Goal: Find specific page/section: Find specific page/section

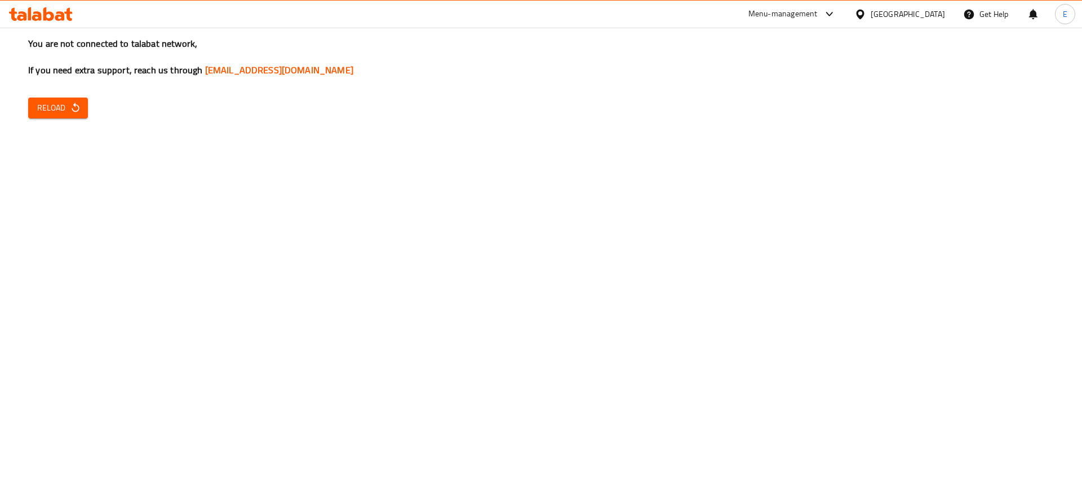
click at [82, 109] on button "Reload" at bounding box center [58, 107] width 60 height 21
click at [84, 118] on button "Reload" at bounding box center [58, 107] width 60 height 21
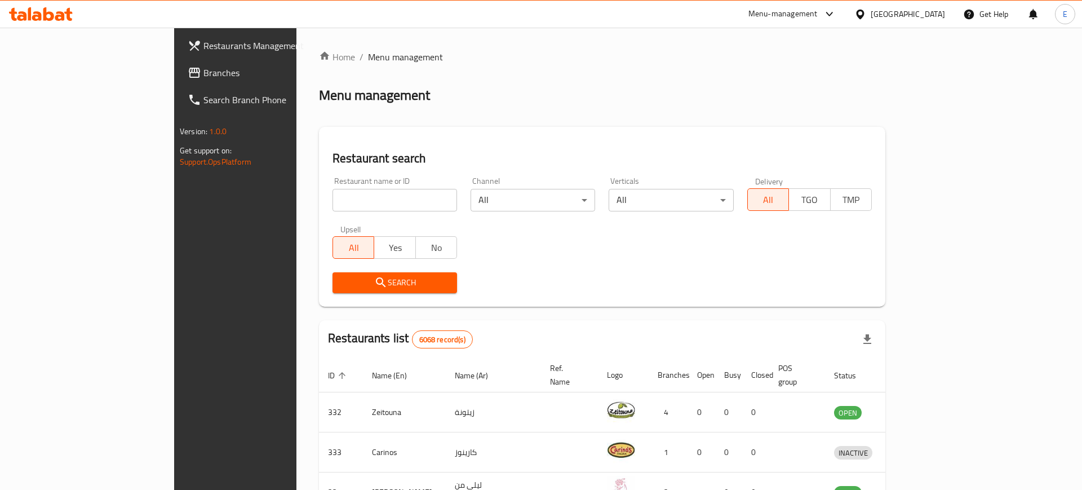
click at [333, 196] on input "search" at bounding box center [395, 200] width 125 height 23
paste input "2194"
type input "2194"
click button "Search" at bounding box center [395, 282] width 125 height 21
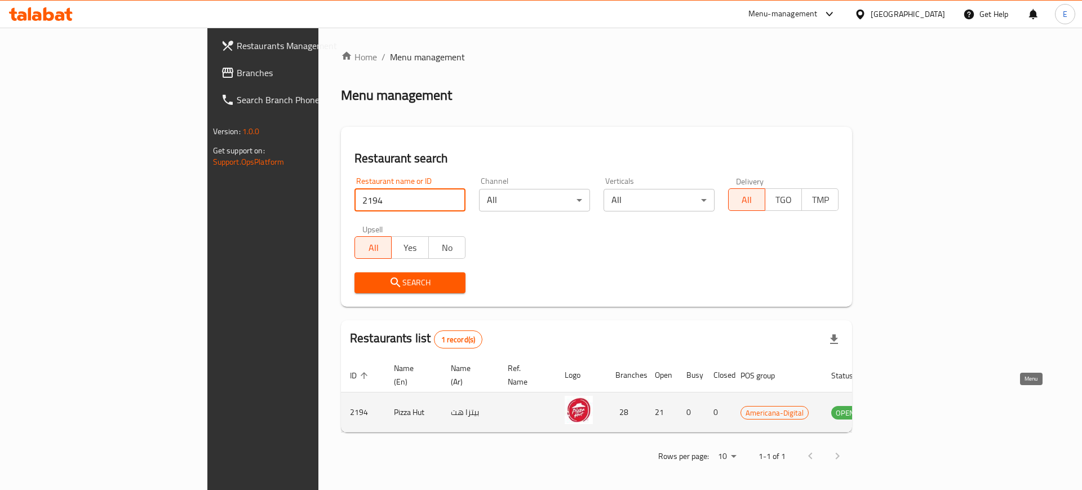
click at [911, 405] on link "enhanced table" at bounding box center [900, 412] width 21 height 14
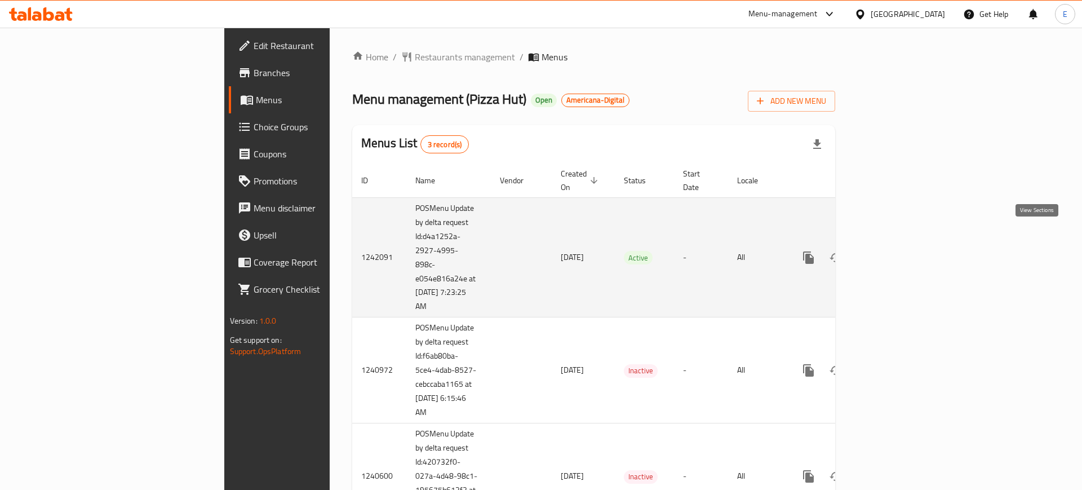
click at [903, 244] on link "enhanced table" at bounding box center [889, 257] width 27 height 27
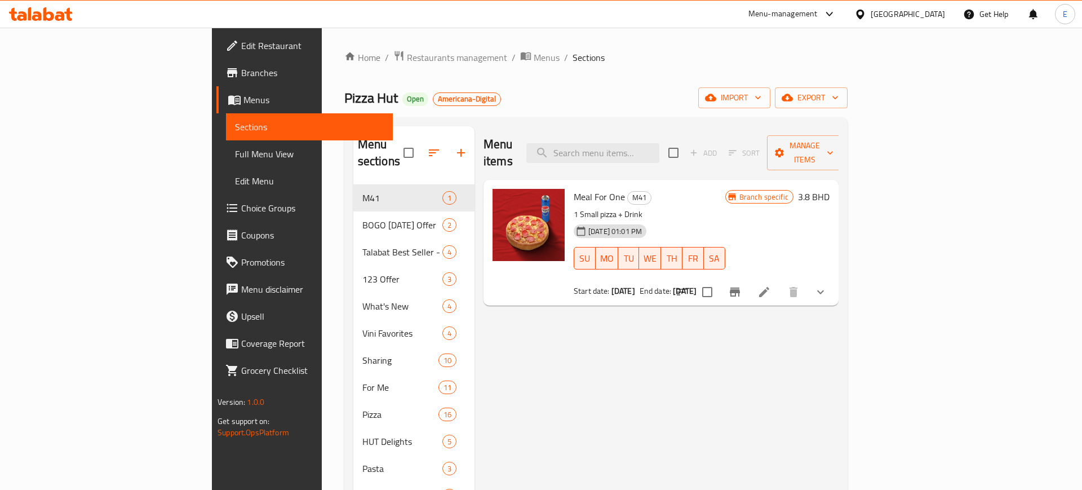
click at [60, 21] on div at bounding box center [41, 14] width 82 height 23
